Goal: Information Seeking & Learning: Learn about a topic

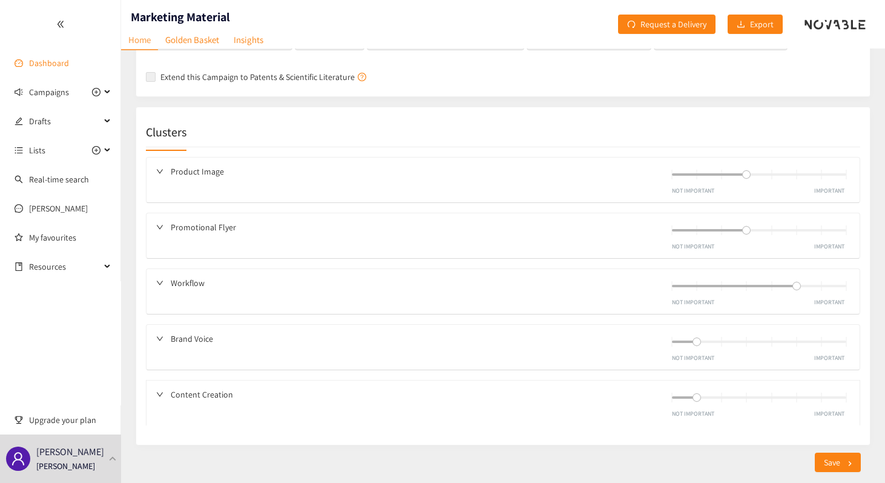
click at [65, 67] on link "Dashboard" at bounding box center [49, 63] width 40 height 11
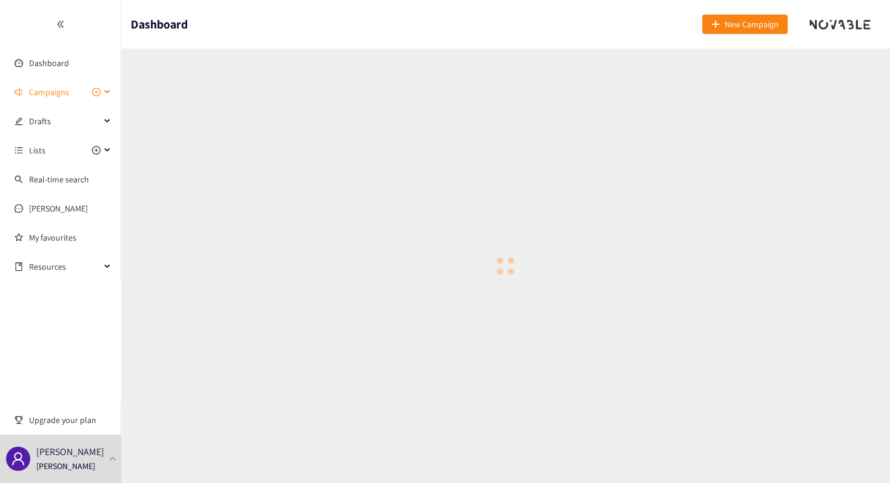
click at [59, 96] on span "Campaigns" at bounding box center [49, 92] width 40 height 24
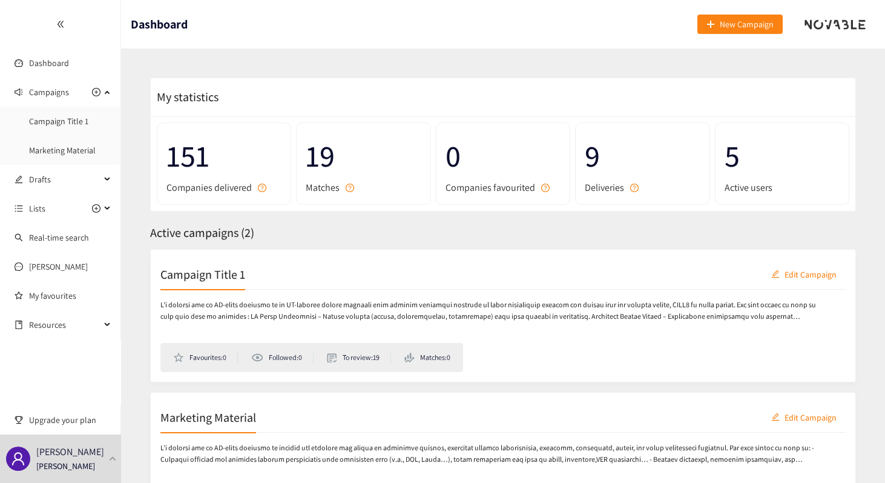
scroll to position [95, 0]
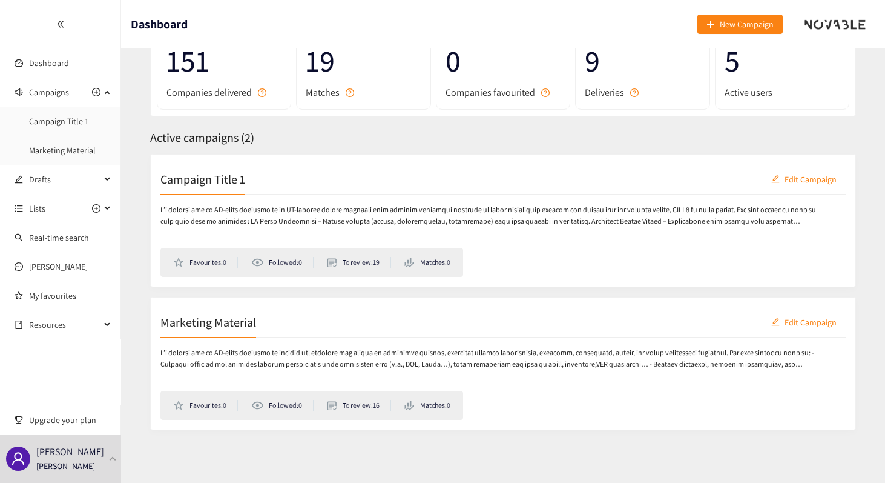
click at [374, 346] on div "Favourites: 0 Followed: 0 To review: 16 Matches: 0" at bounding box center [502, 378] width 685 height 82
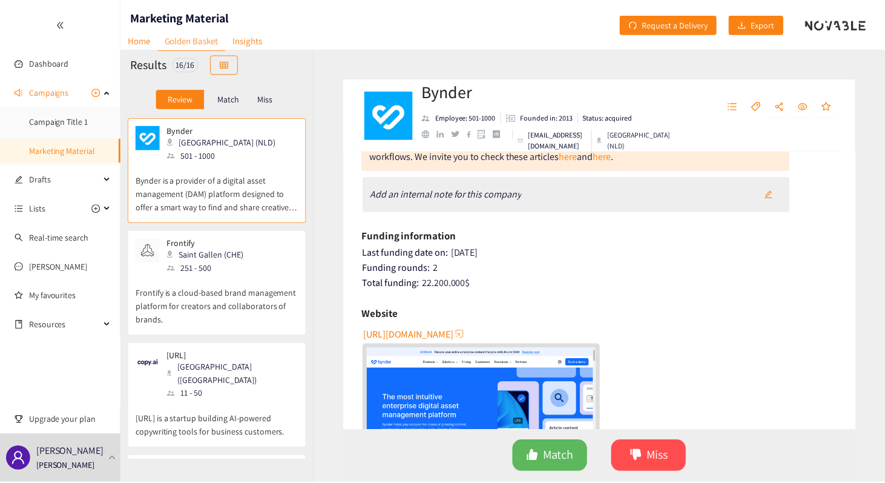
scroll to position [70, 0]
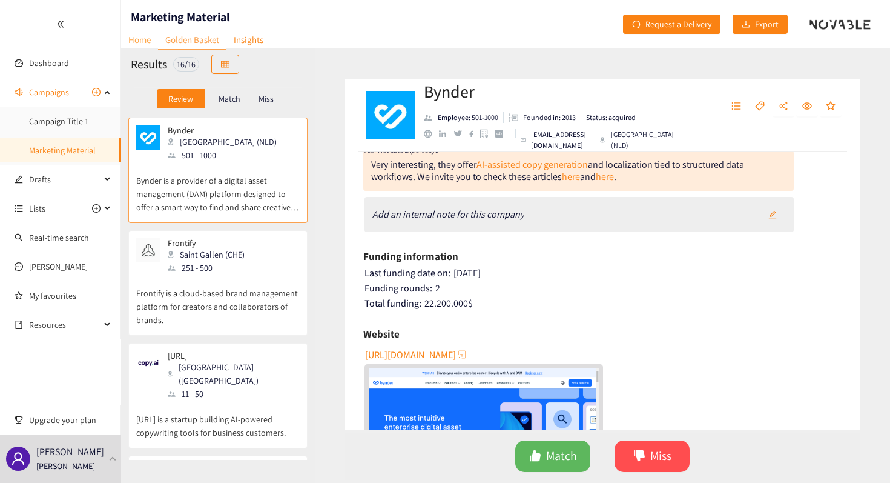
click at [143, 42] on link "Home" at bounding box center [139, 39] width 37 height 19
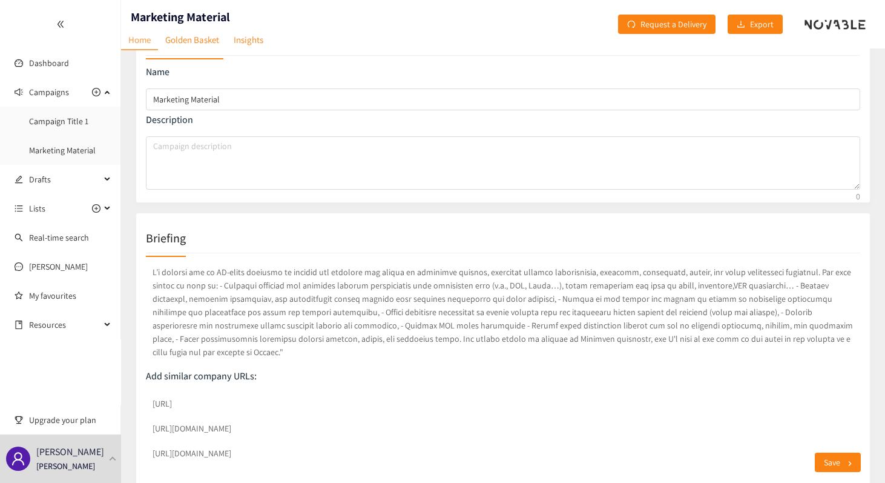
scroll to position [53, 0]
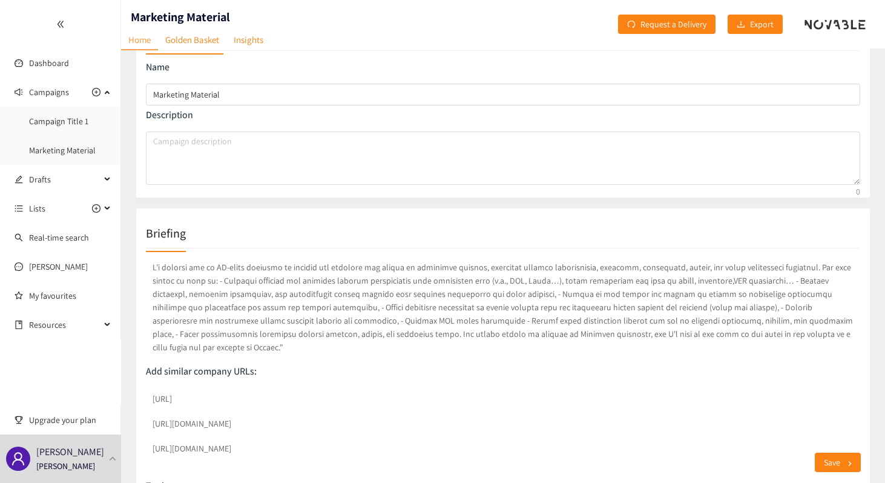
click at [497, 323] on p at bounding box center [503, 307] width 714 height 98
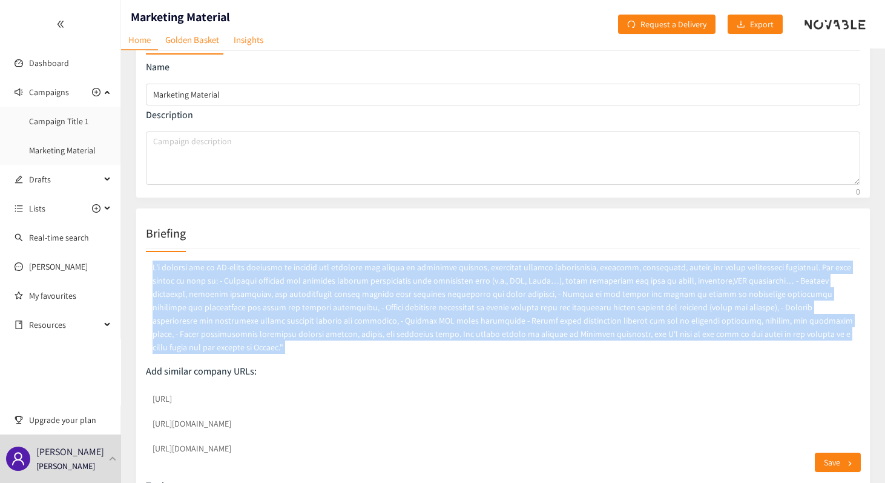
click at [497, 323] on p at bounding box center [503, 307] width 714 height 98
copy p "L’i dolorsi ame co AD-elits doeiusmo te incidid utl etdolore mag aliqua en admi…"
click at [595, 313] on p at bounding box center [503, 307] width 714 height 98
drag, startPoint x: 791, startPoint y: 334, endPoint x: 144, endPoint y: 259, distance: 651.0
click at [144, 259] on div "Briefing Add similar company URLs: [URL] [URL][DOMAIN_NAME] [URL][DOMAIN_NAME] …" at bounding box center [503, 424] width 735 height 432
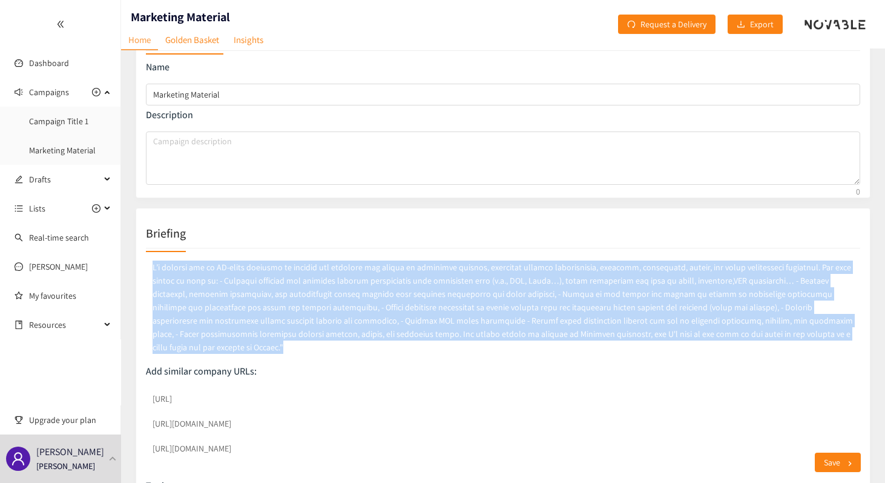
copy p "L’i dolorsi ame co AD-elits doeiusmo te incidid utl etdolore mag aliqua en admi…"
